Goal: Book appointment/travel/reservation

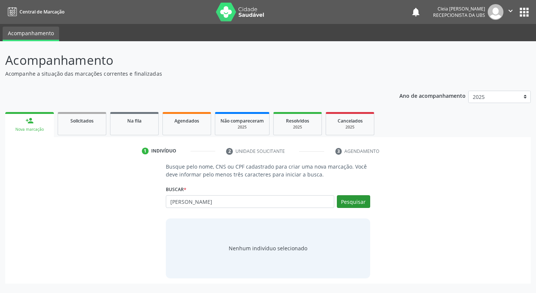
type input "[PERSON_NAME]"
click at [349, 201] on button "Pesquisar" at bounding box center [353, 201] width 33 height 13
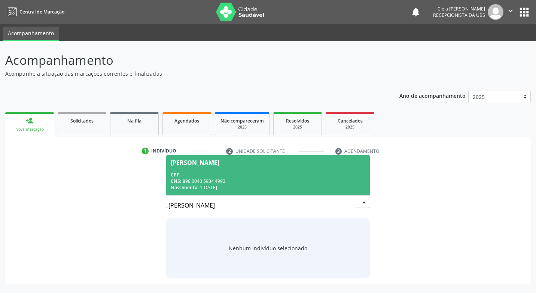
click at [296, 174] on div "CPF: --" at bounding box center [268, 175] width 194 height 6
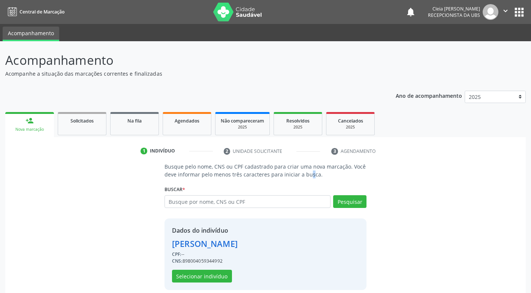
click at [296, 174] on p "Busque pelo nome, CNS ou CPF cadastrado para criar uma nova marcação. Você deve…" at bounding box center [265, 171] width 202 height 16
click at [200, 278] on button "Selecionar indivíduo" at bounding box center [202, 276] width 60 height 13
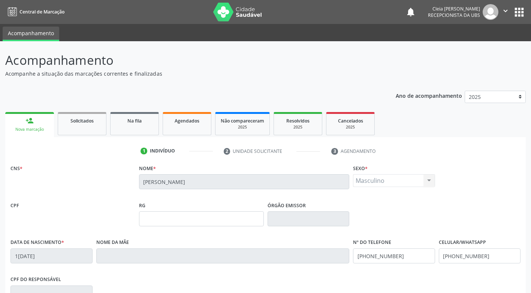
click at [200, 278] on div "CPF do responsável" at bounding box center [265, 292] width 513 height 37
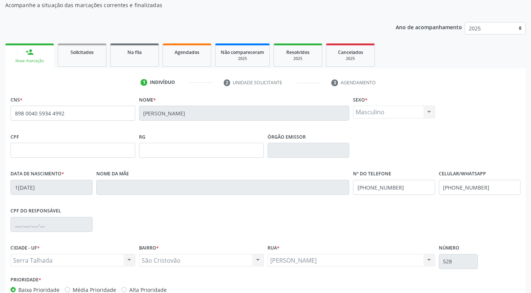
scroll to position [113, 0]
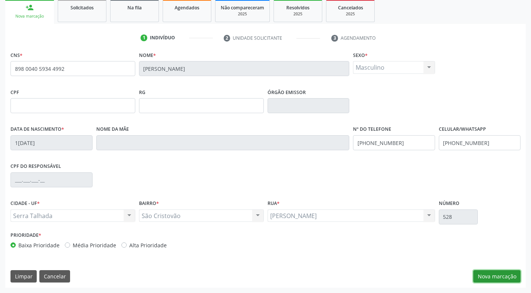
click at [491, 277] on button "Nova marcação" at bounding box center [496, 276] width 47 height 13
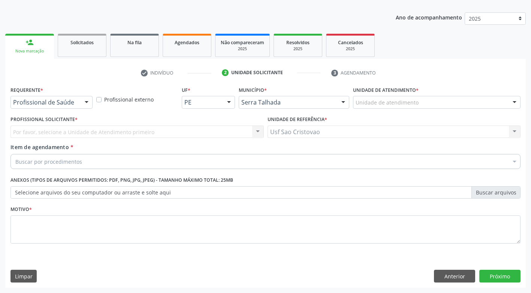
scroll to position [78, 0]
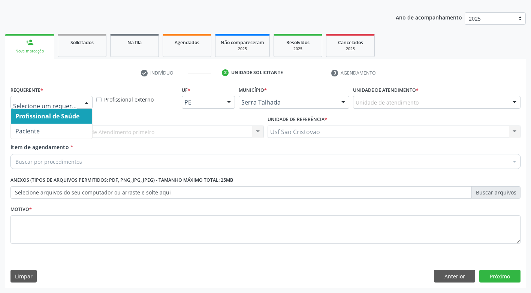
click at [88, 101] on div at bounding box center [86, 102] width 11 height 13
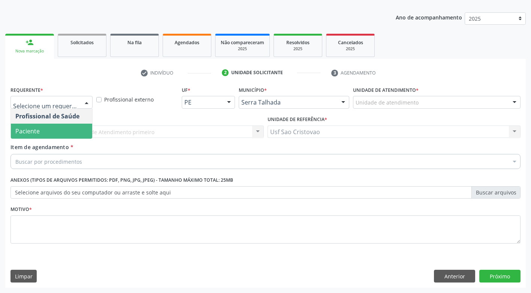
click at [72, 131] on span "Paciente" at bounding box center [51, 131] width 81 height 15
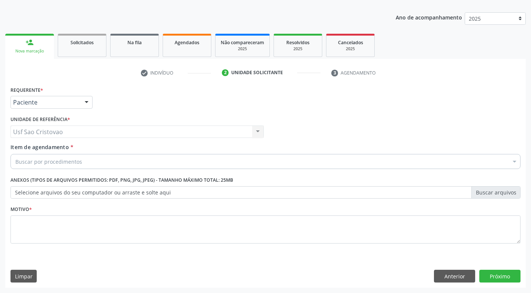
click at [81, 160] on div "Buscar por procedimentos" at bounding box center [265, 161] width 510 height 15
type input "r"
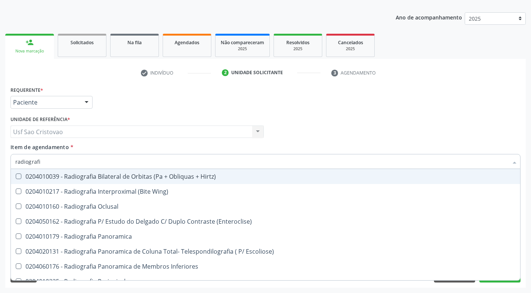
type input "radiografia"
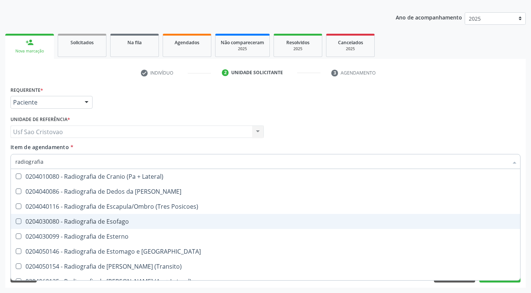
scroll to position [637, 0]
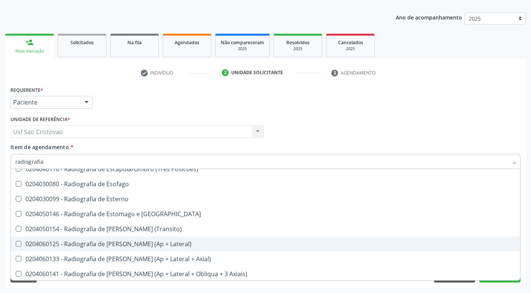
click at [19, 244] on Lateral\) at bounding box center [19, 244] width 6 height 6
click at [16, 244] on Lateral\) "checkbox" at bounding box center [13, 243] width 5 height 5
checkbox Lateral\) "true"
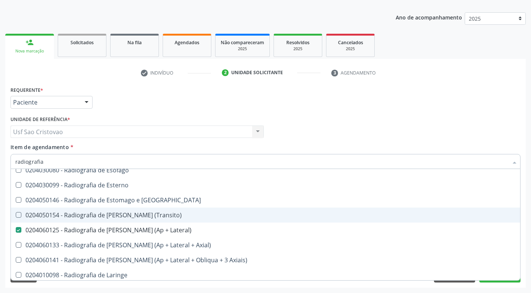
scroll to position [674, 0]
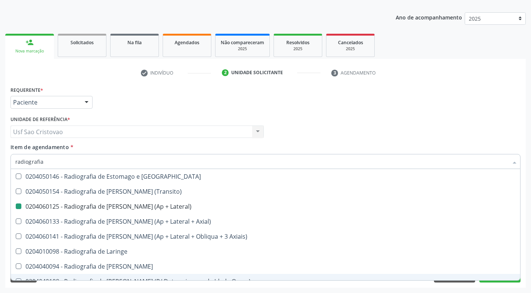
click at [332, 290] on div "Acompanhamento Acompanhe a situação das marcações correntes e finalizadas Relat…" at bounding box center [265, 128] width 531 height 330
checkbox Wing\) "true"
checkbox Lateral\) "false"
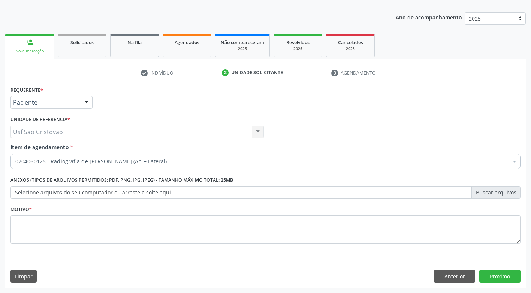
scroll to position [0, 0]
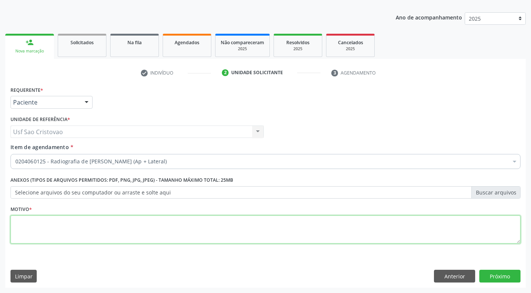
click at [200, 222] on textarea at bounding box center [265, 229] width 510 height 28
type textarea "."
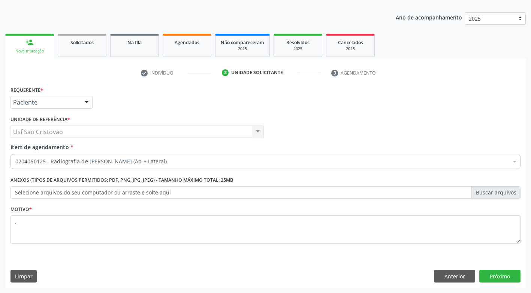
click at [424, 267] on div "Requerente * Paciente Profissional de Saúde Paciente Nenhum resultado encontrad…" at bounding box center [265, 185] width 520 height 203
click at [495, 276] on button "Próximo" at bounding box center [499, 276] width 41 height 13
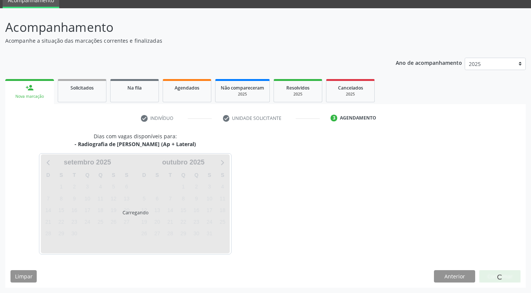
scroll to position [33, 0]
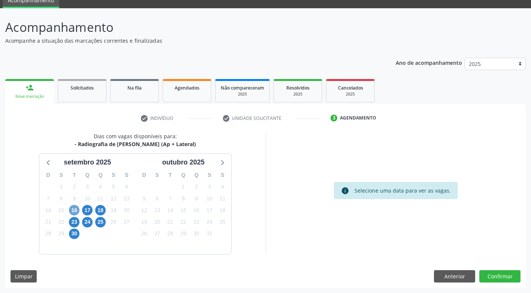
click at [75, 207] on span "16" at bounding box center [74, 210] width 10 height 10
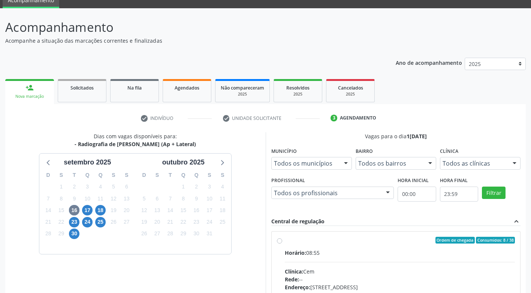
click at [285, 241] on label "Ordem de chegada Consumidos: 8 / 38 Horário: 08:55 Clínica: Cem Rede: -- Endere…" at bounding box center [400, 294] width 230 height 115
click at [278, 241] on input "Ordem de chegada Consumidos: 8 / 38 Horário: 08:55 Clínica: Cem Rede: -- Endere…" at bounding box center [279, 240] width 5 height 7
radio input "true"
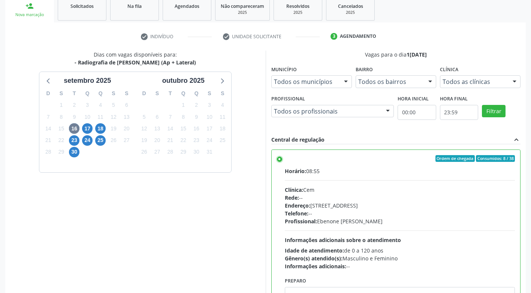
scroll to position [155, 0]
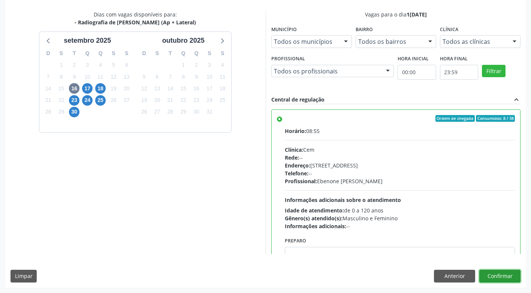
click at [498, 272] on button "Confirmar" at bounding box center [499, 276] width 41 height 13
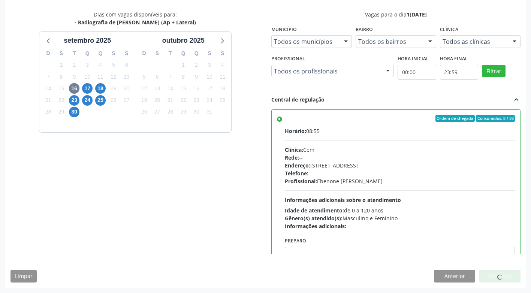
scroll to position [0, 0]
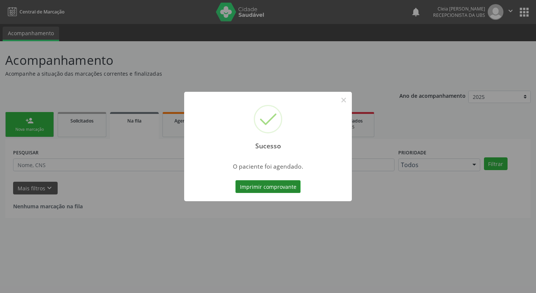
click at [260, 186] on button "Imprimir comprovante" at bounding box center [268, 186] width 65 height 13
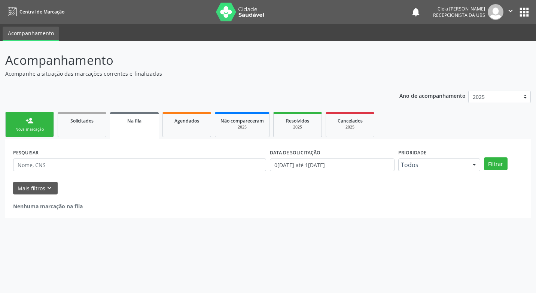
click at [20, 121] on link "person_add Nova marcação" at bounding box center [29, 124] width 49 height 25
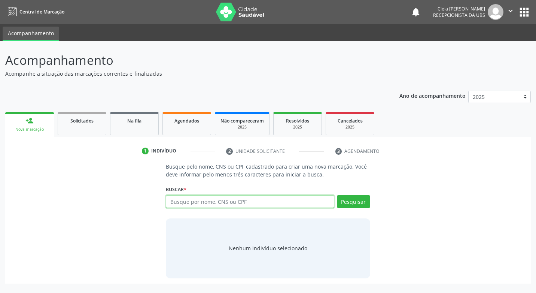
click at [264, 197] on input "text" at bounding box center [250, 201] width 168 height 13
type input "898004059344992"
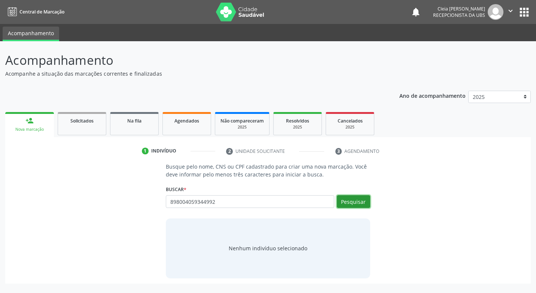
click at [350, 204] on button "Pesquisar" at bounding box center [353, 201] width 33 height 13
type input "898004059344992"
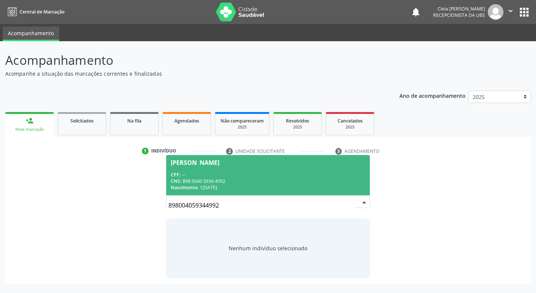
click at [227, 185] on div "Nascimento: [DATE]" at bounding box center [268, 187] width 194 height 6
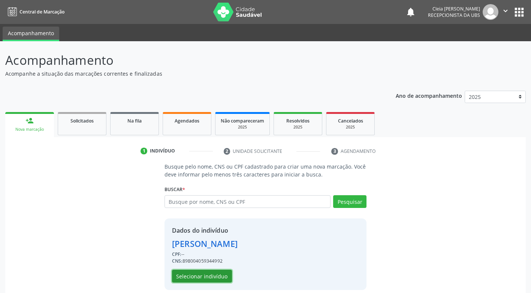
click at [222, 275] on button "Selecionar indivíduo" at bounding box center [202, 276] width 60 height 13
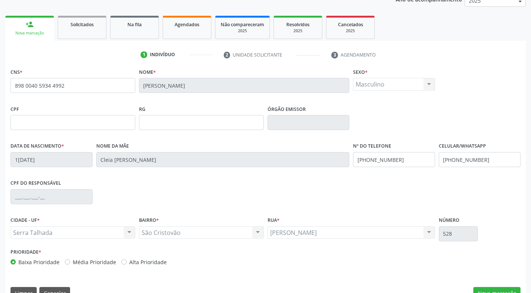
scroll to position [113, 0]
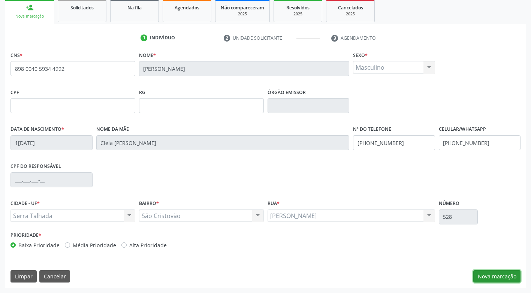
click at [495, 275] on button "Nova marcação" at bounding box center [496, 276] width 47 height 13
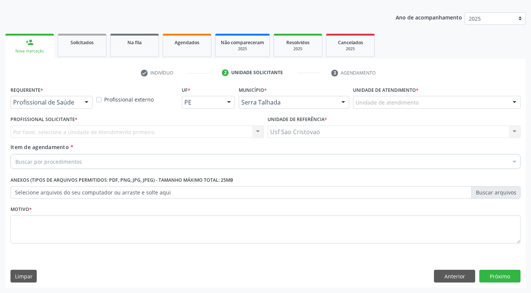
scroll to position [78, 0]
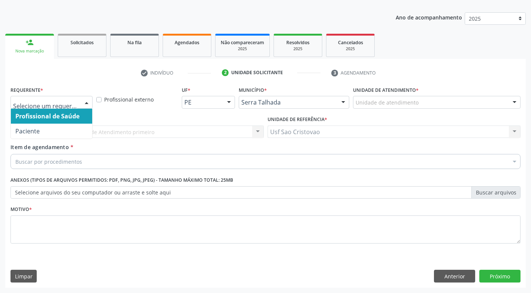
click at [88, 103] on div at bounding box center [86, 102] width 11 height 13
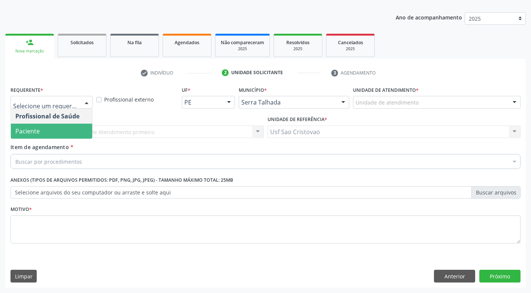
click at [81, 136] on span "Paciente" at bounding box center [51, 131] width 81 height 15
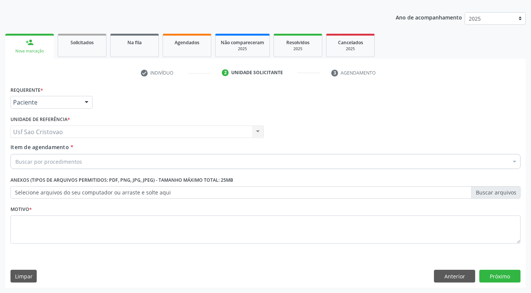
click at [100, 160] on div "Buscar por procedimentos" at bounding box center [265, 161] width 510 height 15
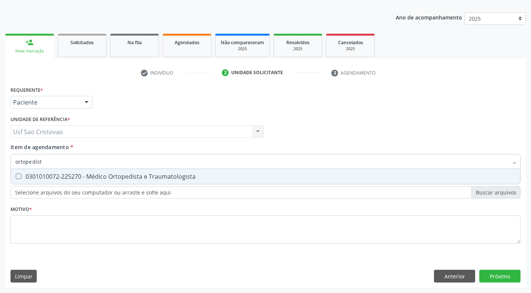
type input "ortopedista"
click at [20, 177] on Traumatologista at bounding box center [19, 176] width 6 height 6
click at [16, 177] on Traumatologista "checkbox" at bounding box center [13, 176] width 5 height 5
checkbox Traumatologista "true"
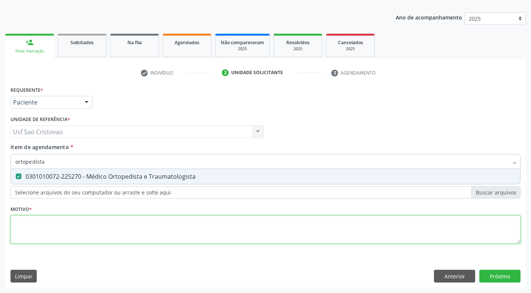
click at [58, 225] on div "Requerente * Paciente Profissional de Saúde Paciente Nenhum resultado encontrad…" at bounding box center [265, 169] width 510 height 170
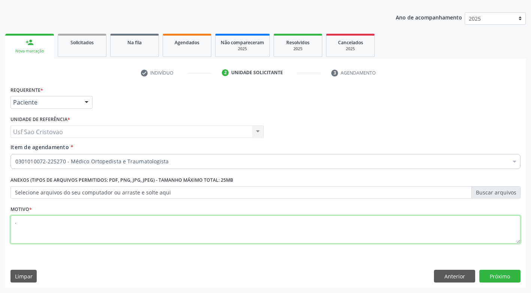
type textarea "."
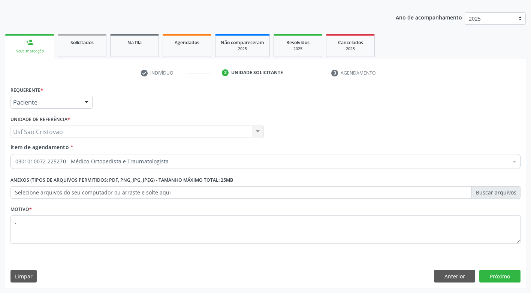
click at [262, 269] on div "Requerente * Paciente Profissional de Saúde Paciente Nenhum resultado encontrad…" at bounding box center [265, 185] width 520 height 203
click at [507, 275] on button "Próximo" at bounding box center [499, 276] width 41 height 13
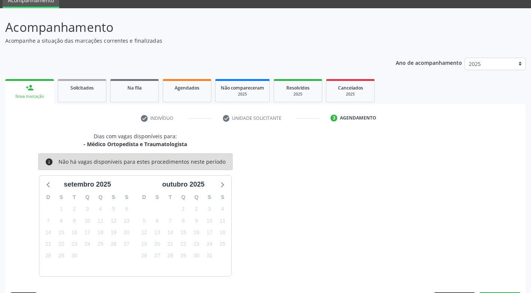
scroll to position [55, 0]
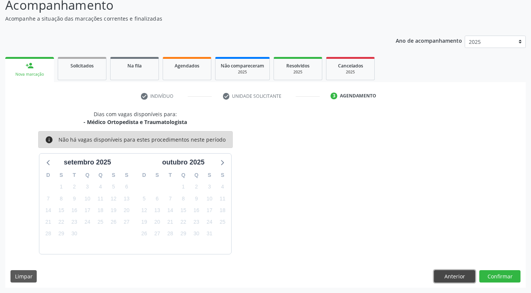
click at [455, 274] on button "Anterior" at bounding box center [454, 276] width 41 height 13
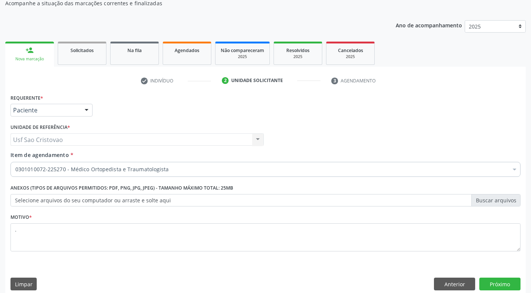
scroll to position [78, 0]
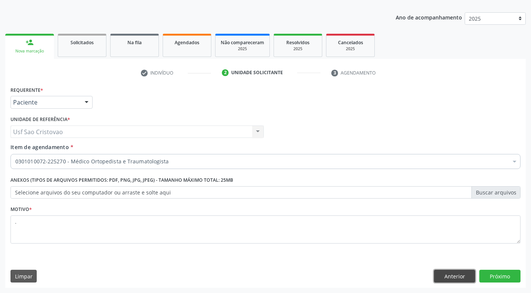
click at [451, 278] on button "Anterior" at bounding box center [454, 276] width 41 height 13
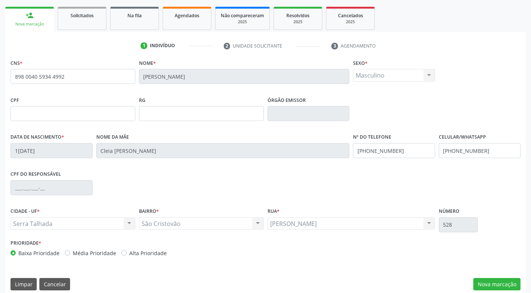
scroll to position [113, 0]
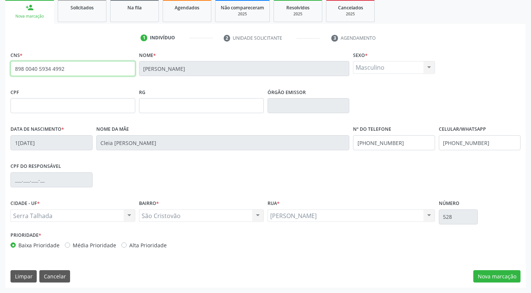
drag, startPoint x: 66, startPoint y: 70, endPoint x: -1, endPoint y: 77, distance: 67.4
click at [0, 77] on html "Central de Marcação notifications [PERSON_NAME] Recepcionista da UBS  Configur…" at bounding box center [265, 33] width 531 height 293
